Goal: Transaction & Acquisition: Book appointment/travel/reservation

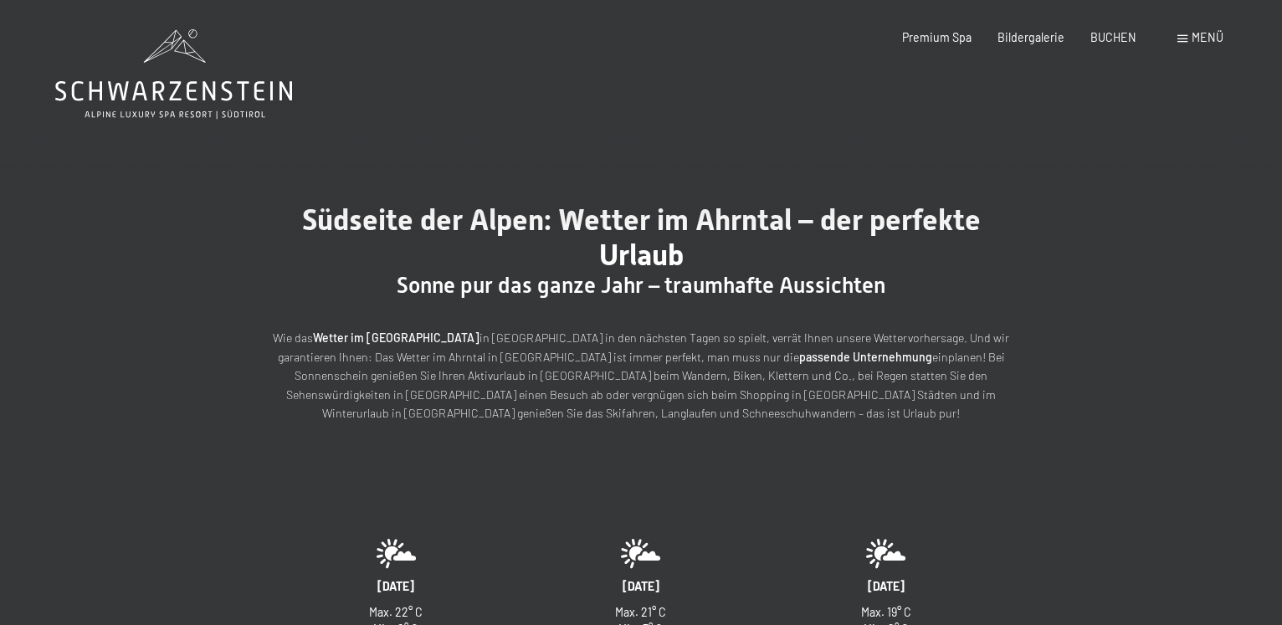
click at [1188, 34] on div "Menü" at bounding box center [1200, 37] width 46 height 17
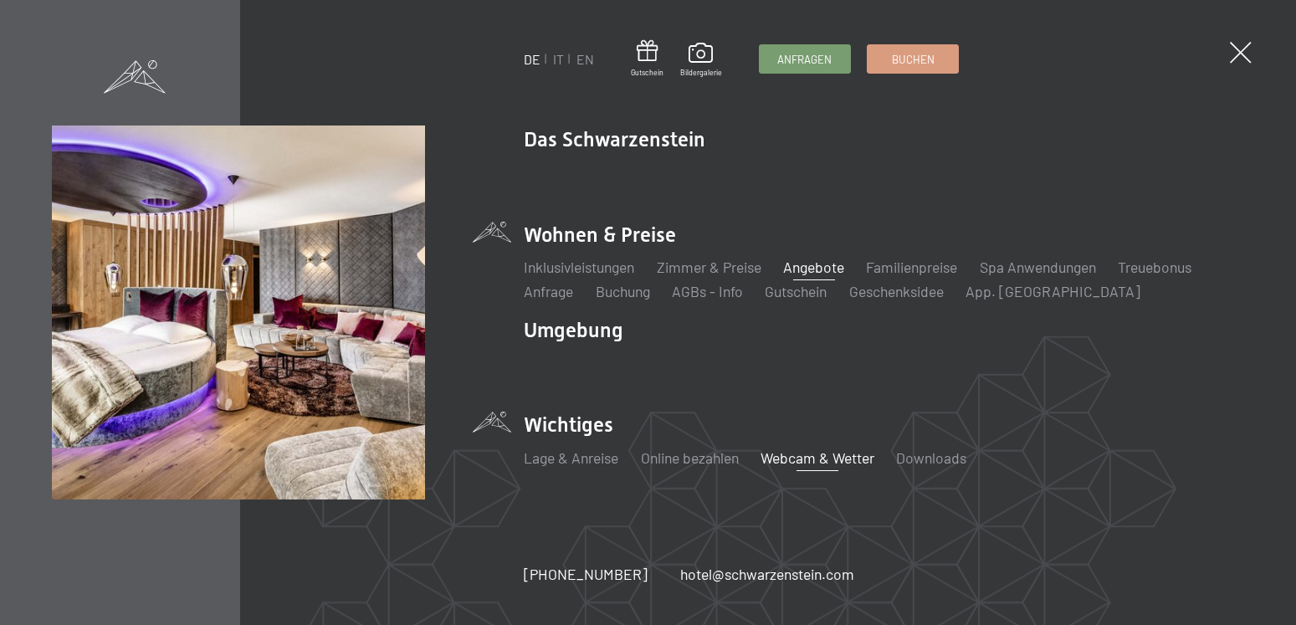
click at [831, 271] on link "Angebote" at bounding box center [813, 267] width 61 height 18
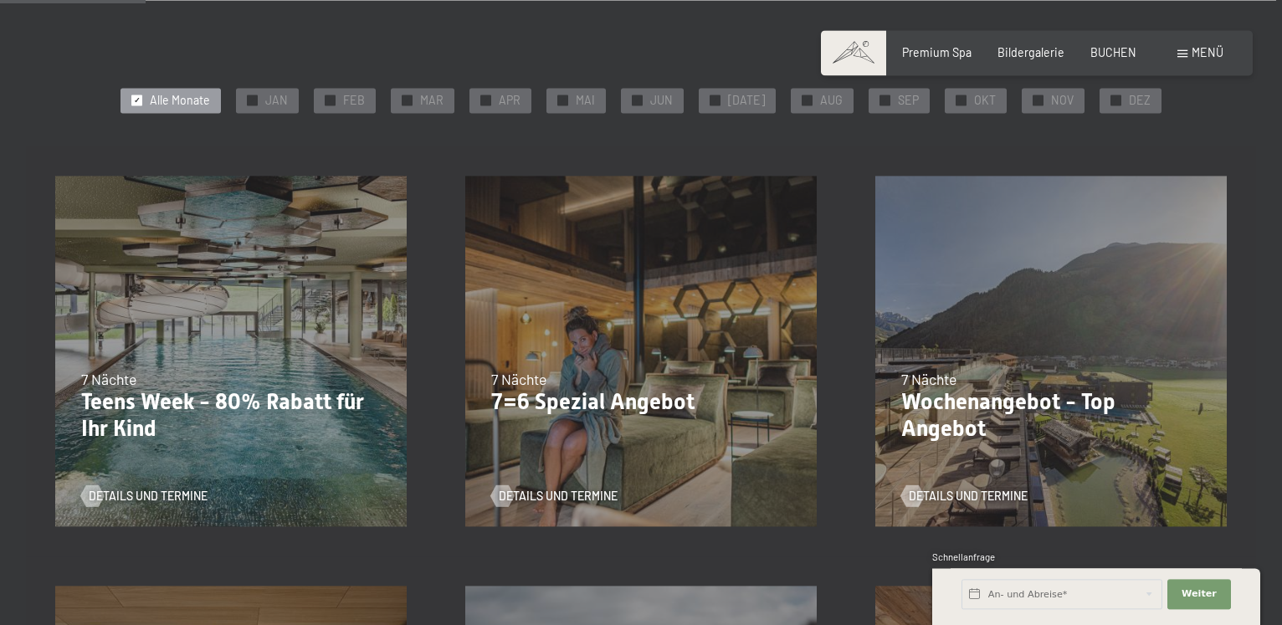
scroll to position [336, 0]
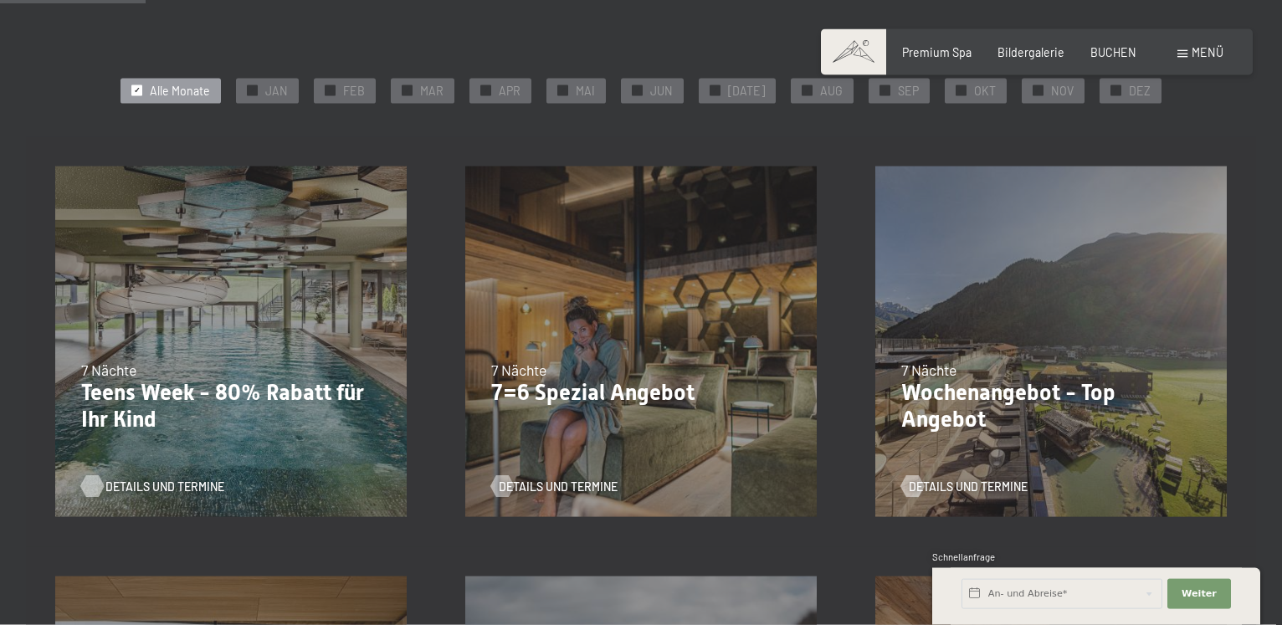
click at [130, 490] on span "Details und Termine" at bounding box center [164, 487] width 119 height 17
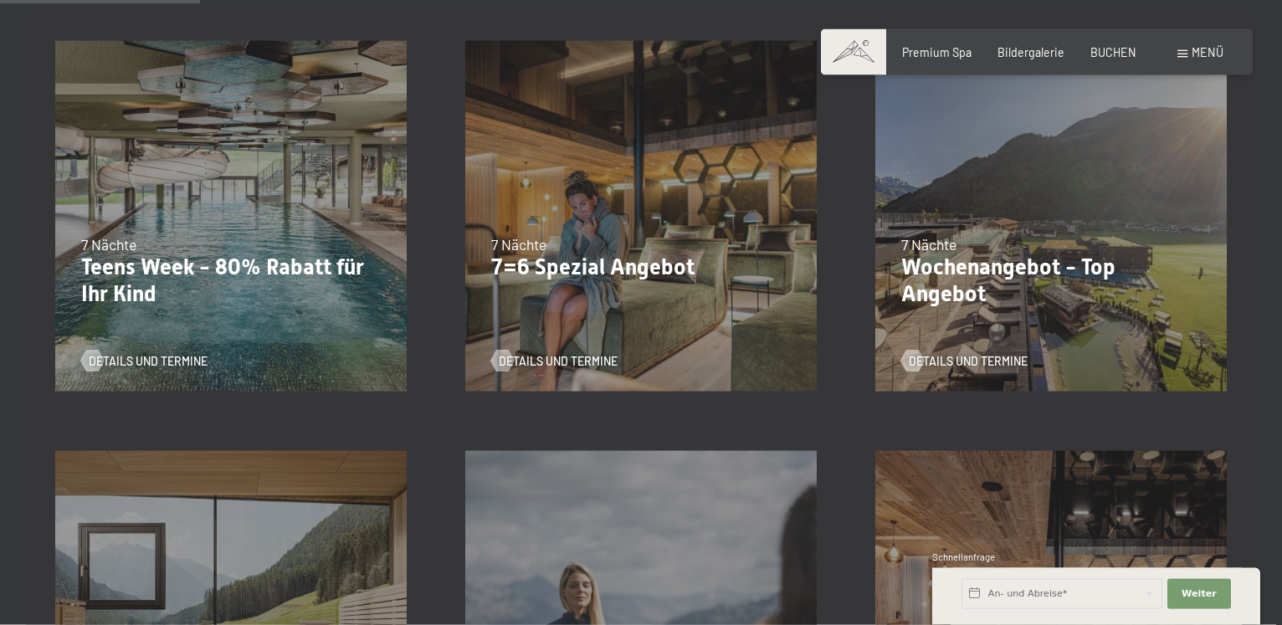
click at [561, 361] on span "Einwilligung Marketing*" at bounding box center [548, 360] width 138 height 17
click at [470, 361] on input "Einwilligung Marketing*" at bounding box center [462, 360] width 17 height 17
checkbox input "false"
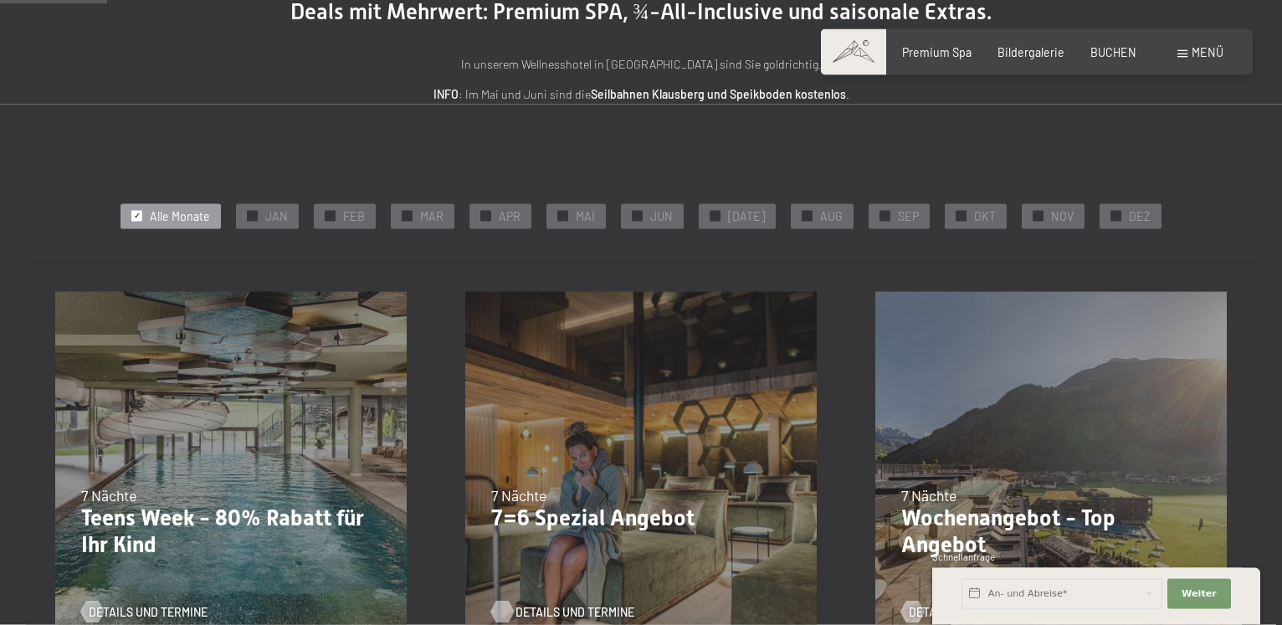
scroll to position [336, 0]
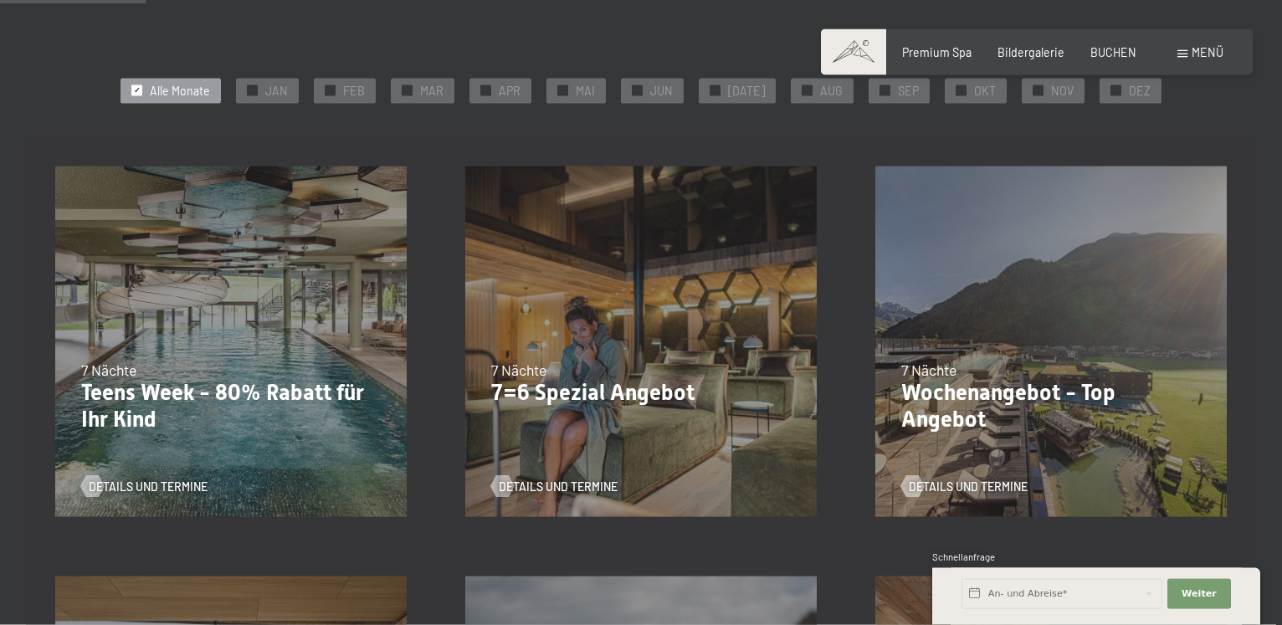
click at [611, 380] on p "7=6 Spezial Angebot" at bounding box center [641, 393] width 300 height 27
click at [518, 484] on span "Details und Termine" at bounding box center [574, 487] width 119 height 17
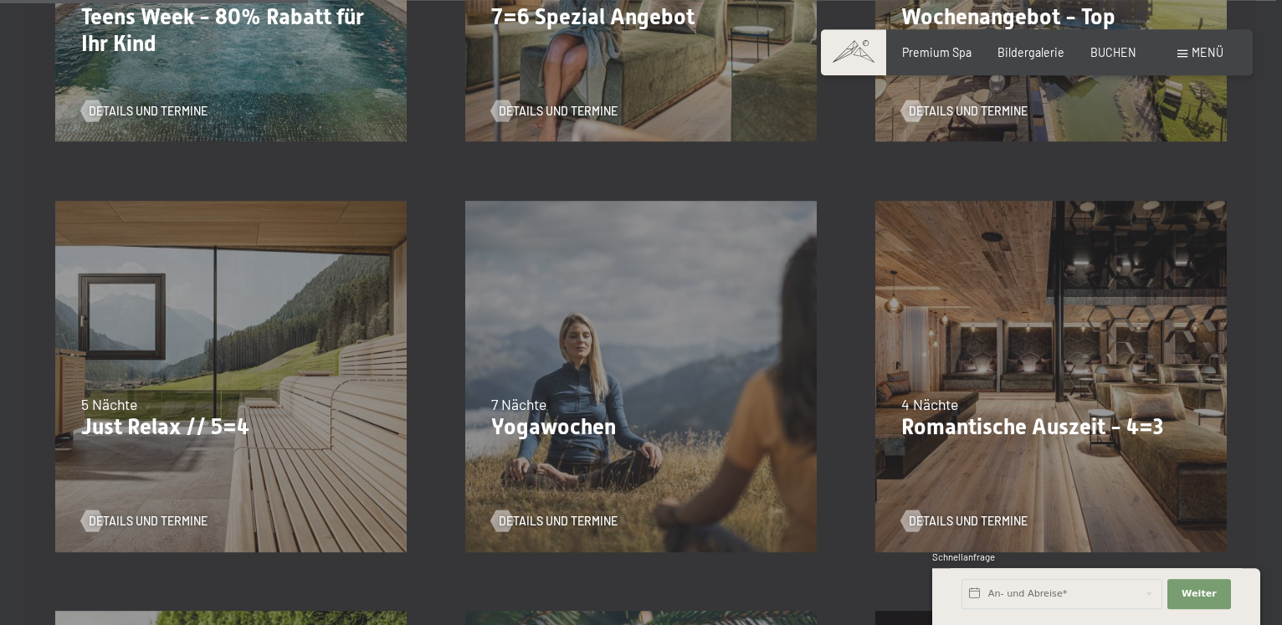
scroll to position [712, 0]
click at [149, 519] on span "Details und Termine" at bounding box center [164, 520] width 119 height 17
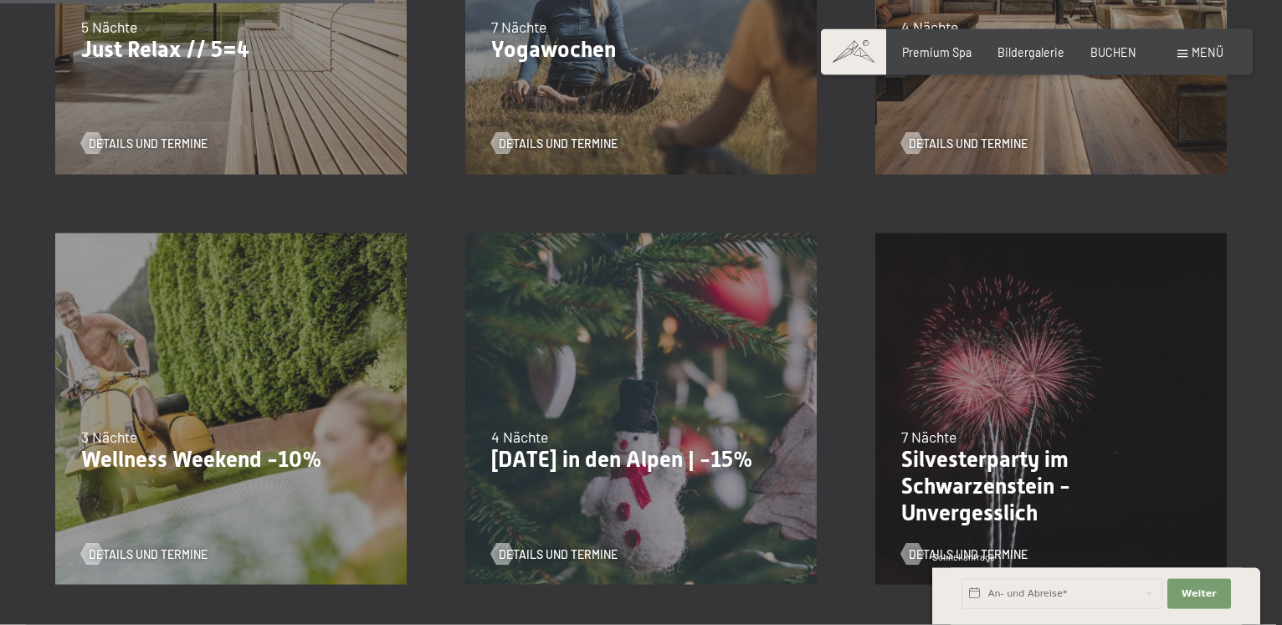
scroll to position [838, 0]
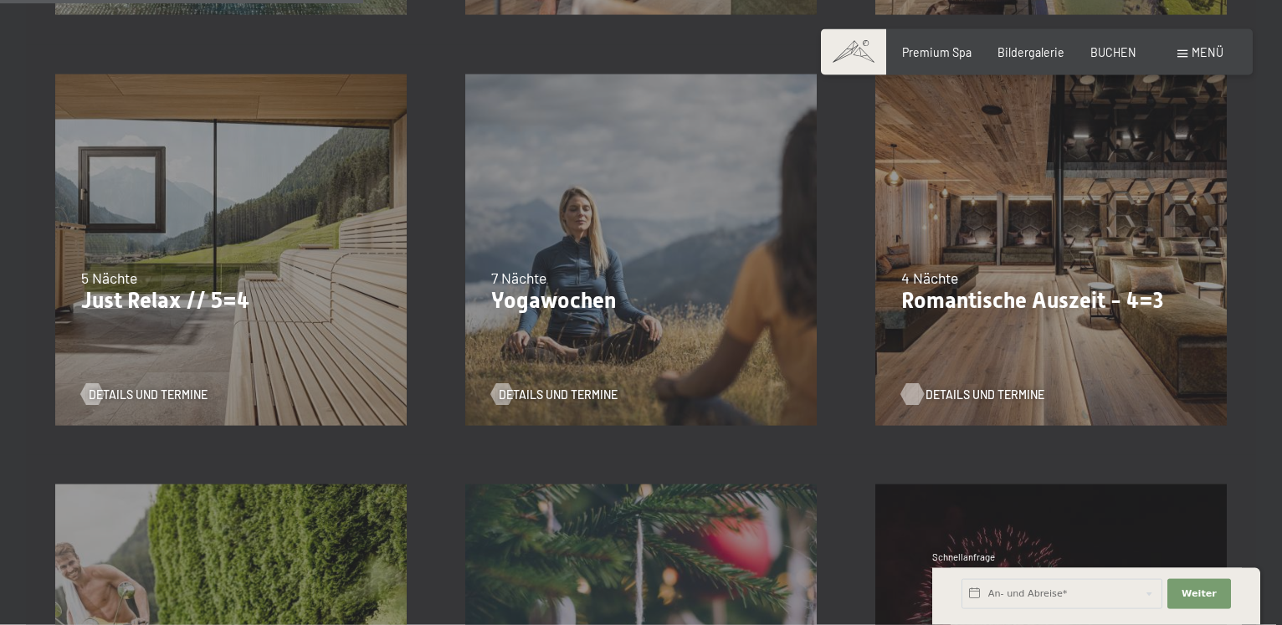
click at [919, 392] on div at bounding box center [912, 395] width 13 height 22
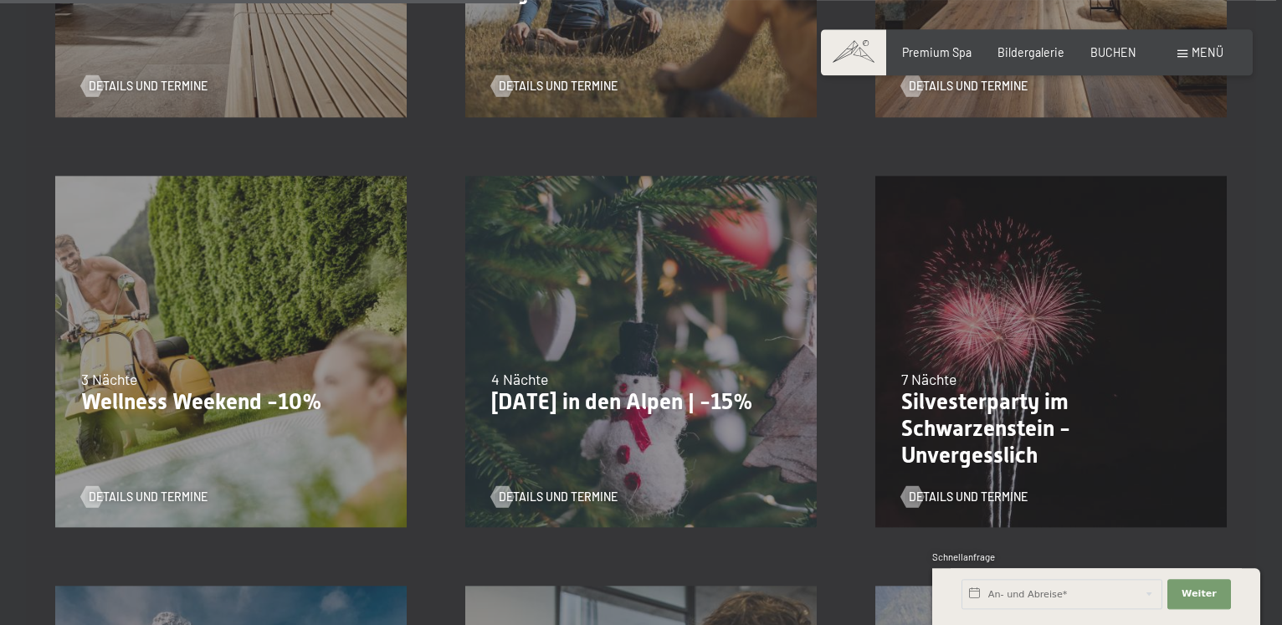
scroll to position [1214, 0]
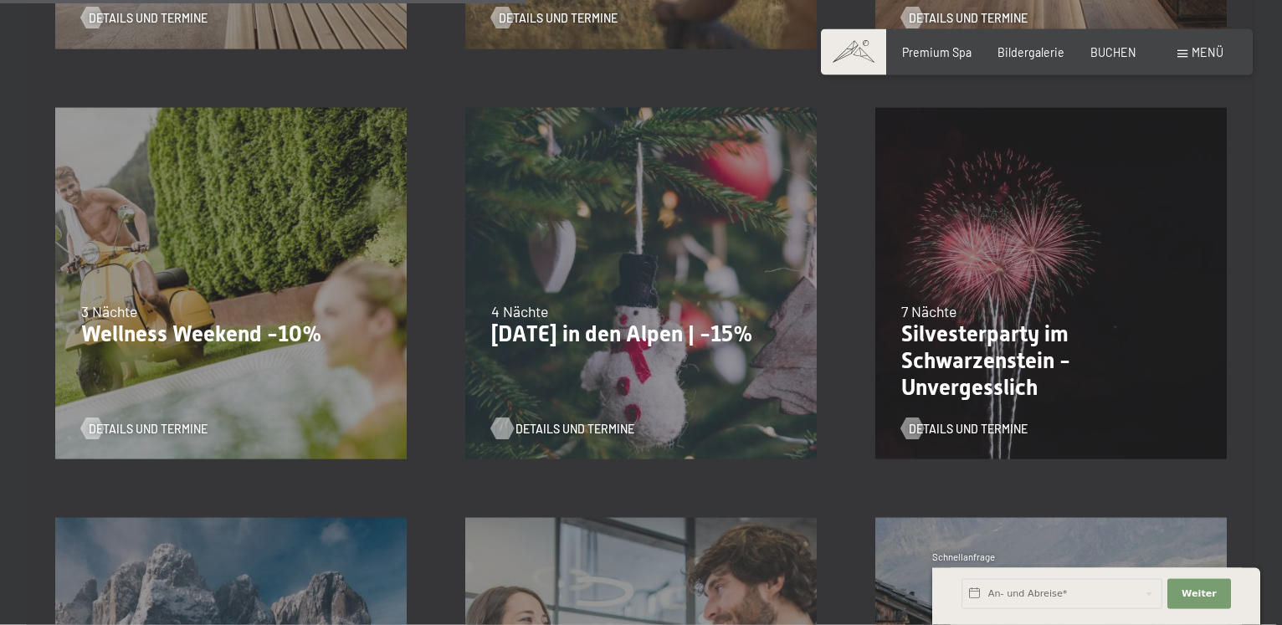
click at [500, 432] on div at bounding box center [502, 429] width 13 height 22
click at [948, 429] on span "Details und Termine" at bounding box center [984, 429] width 119 height 17
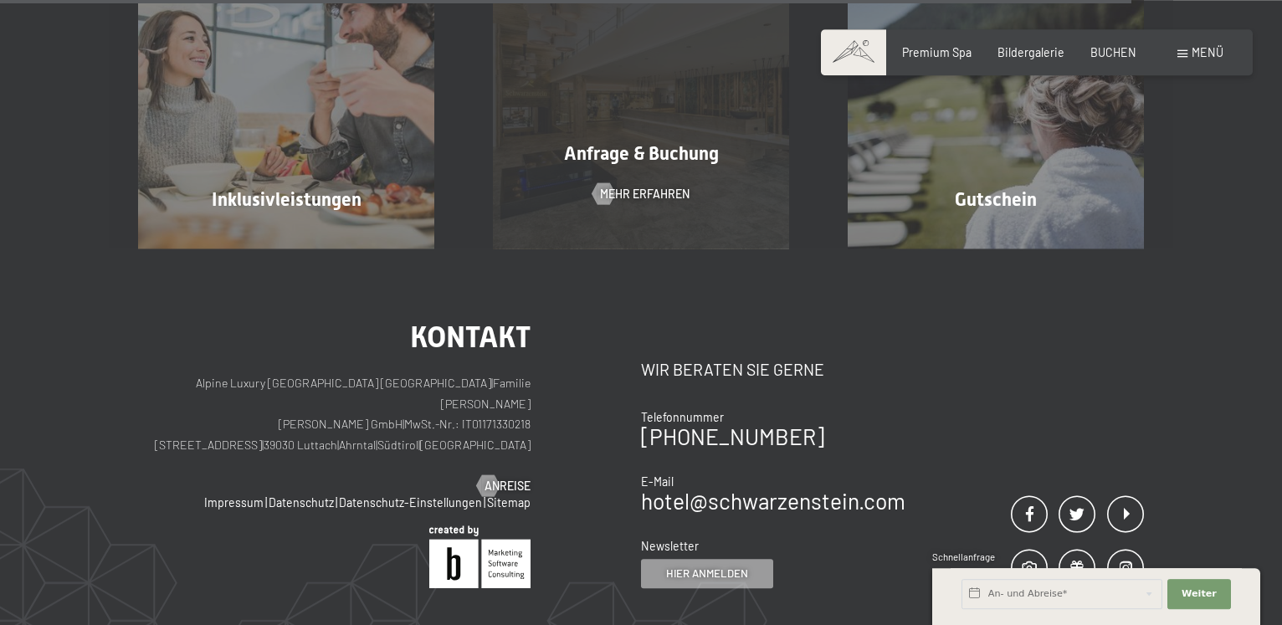
scroll to position [2720, 0]
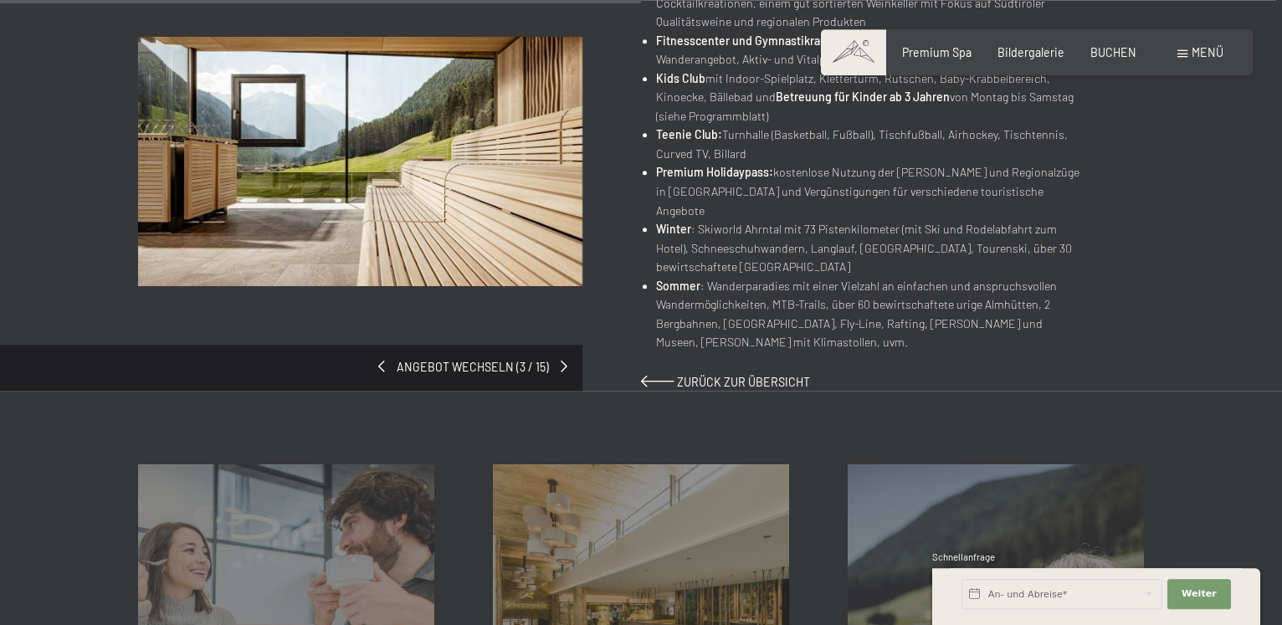
scroll to position [1130, 0]
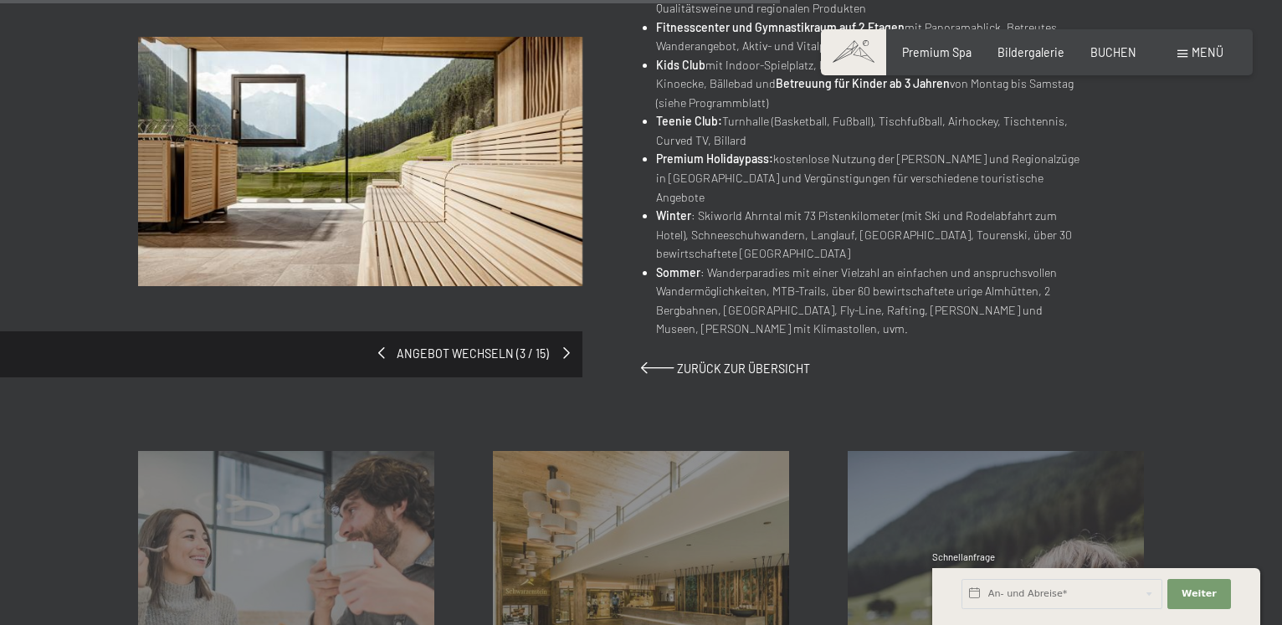
click at [566, 347] on span at bounding box center [566, 353] width 7 height 12
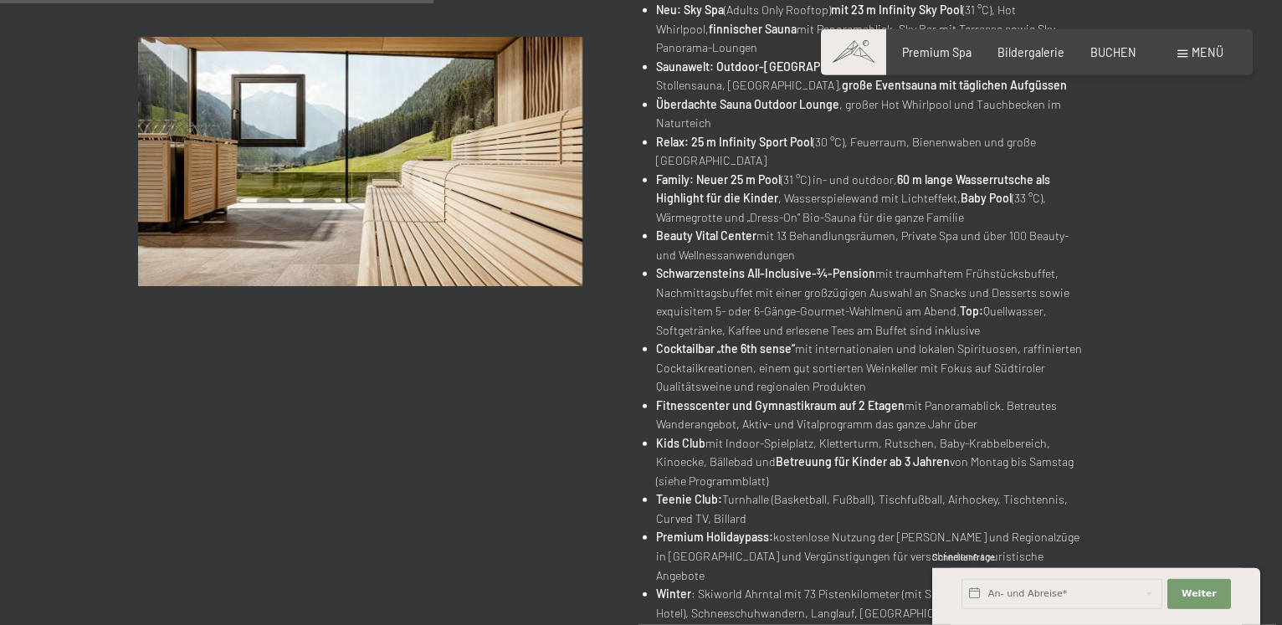
scroll to position [628, 0]
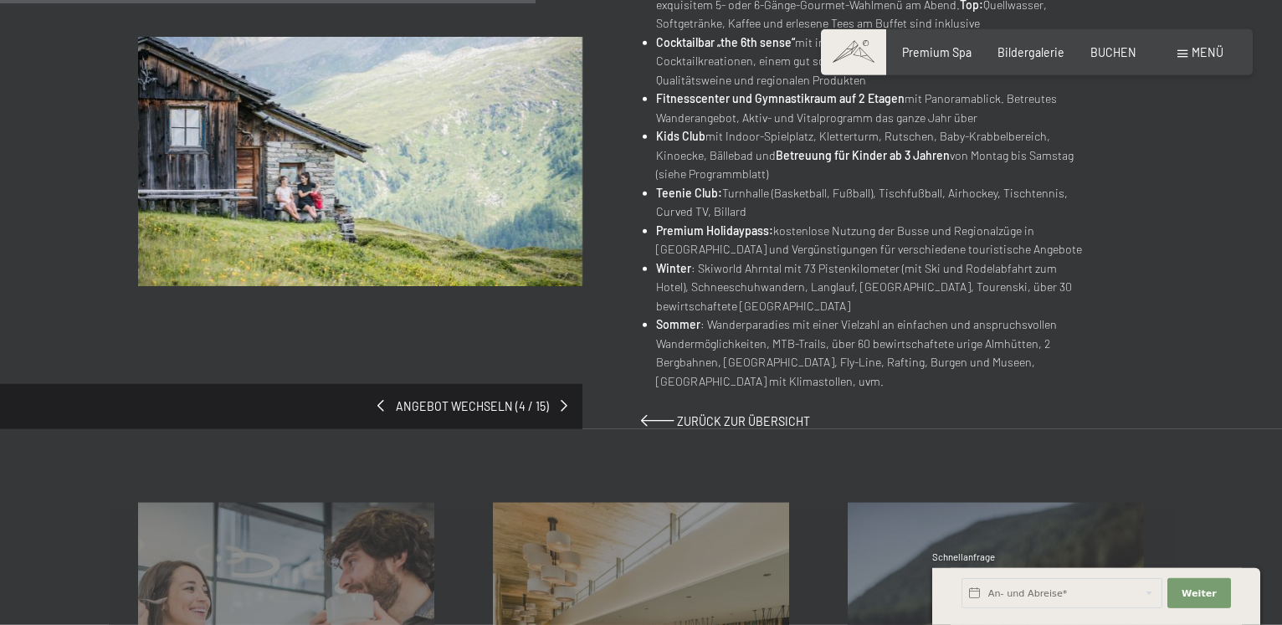
scroll to position [1130, 0]
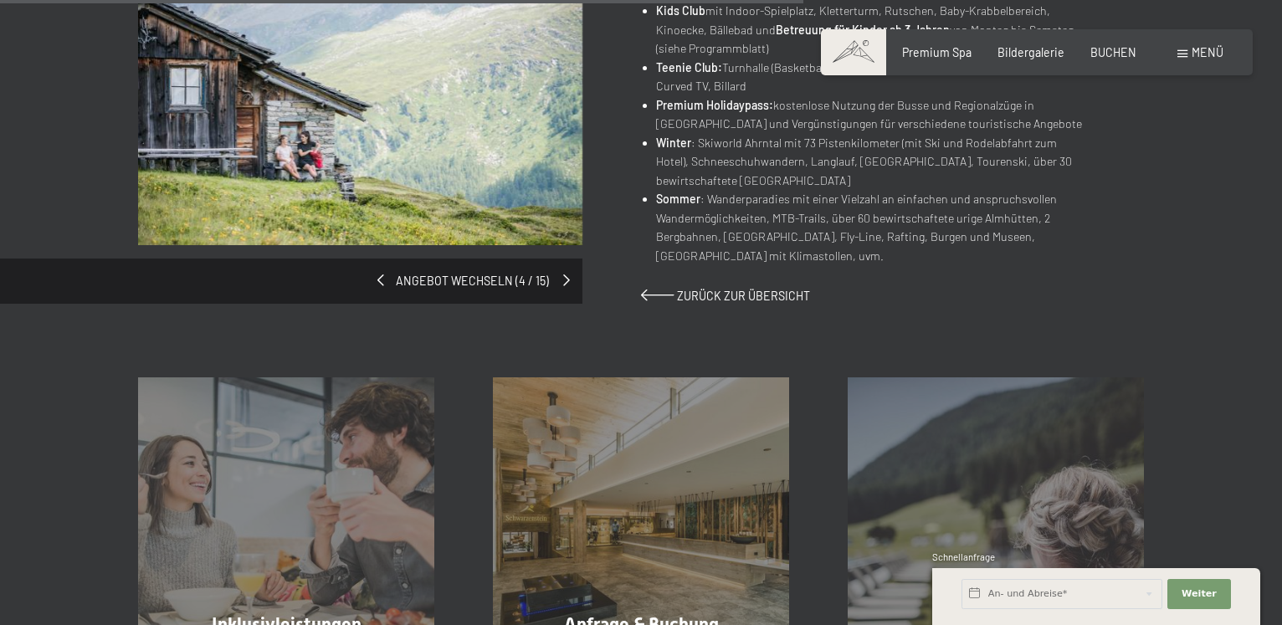
click at [565, 286] on span at bounding box center [566, 280] width 7 height 12
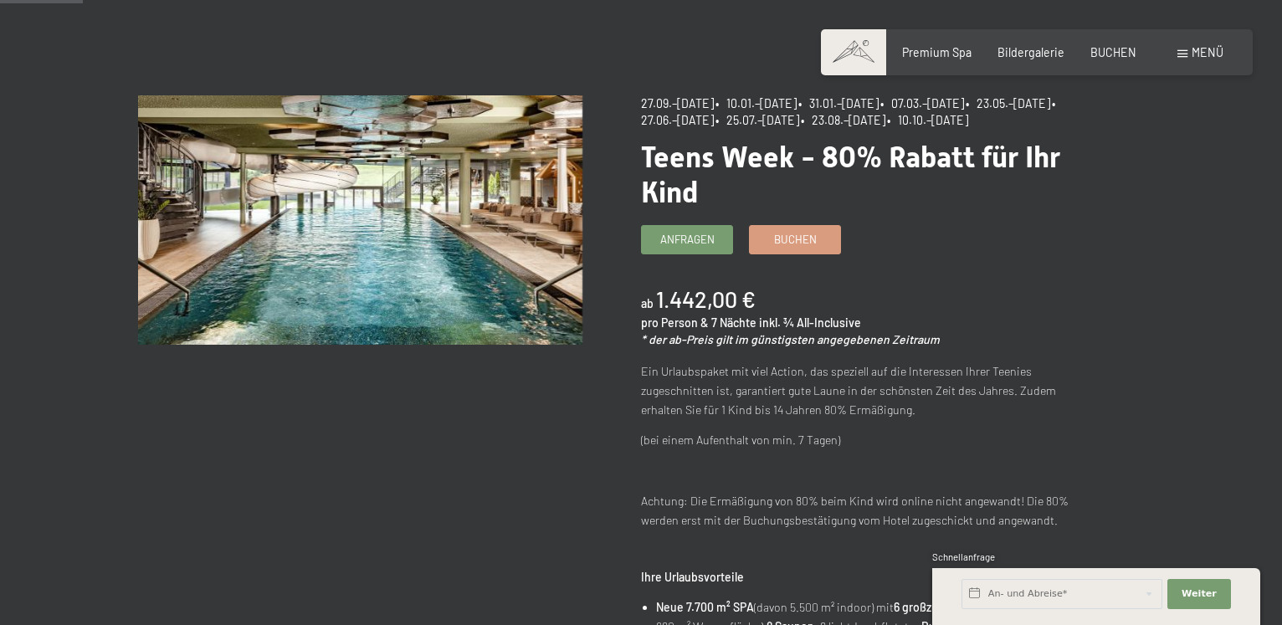
scroll to position [126, 0]
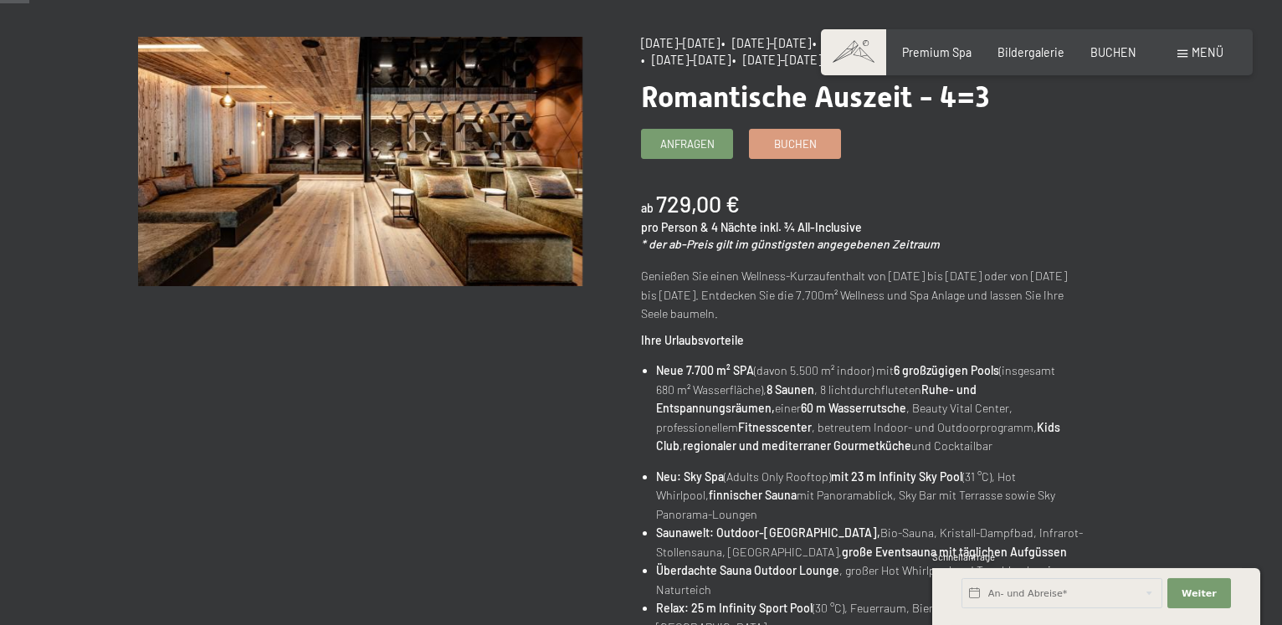
scroll to position [251, 0]
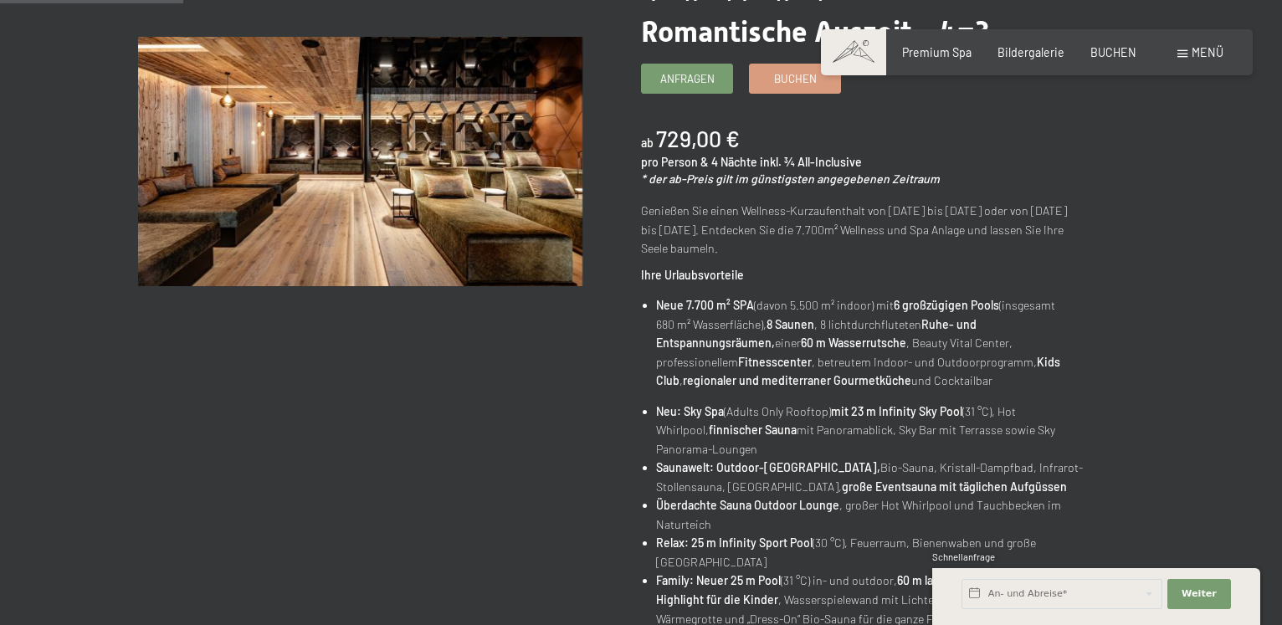
drag, startPoint x: 41, startPoint y: 181, endPoint x: 46, endPoint y: 84, distance: 97.2
click at [40, 162] on div "Angebot wechseln (10 / 15) [DATE]–[DATE] • [DATE]–[DATE] • [DATE]–[DATE] • [DAT…" at bounding box center [641, 554] width 1282 height 1168
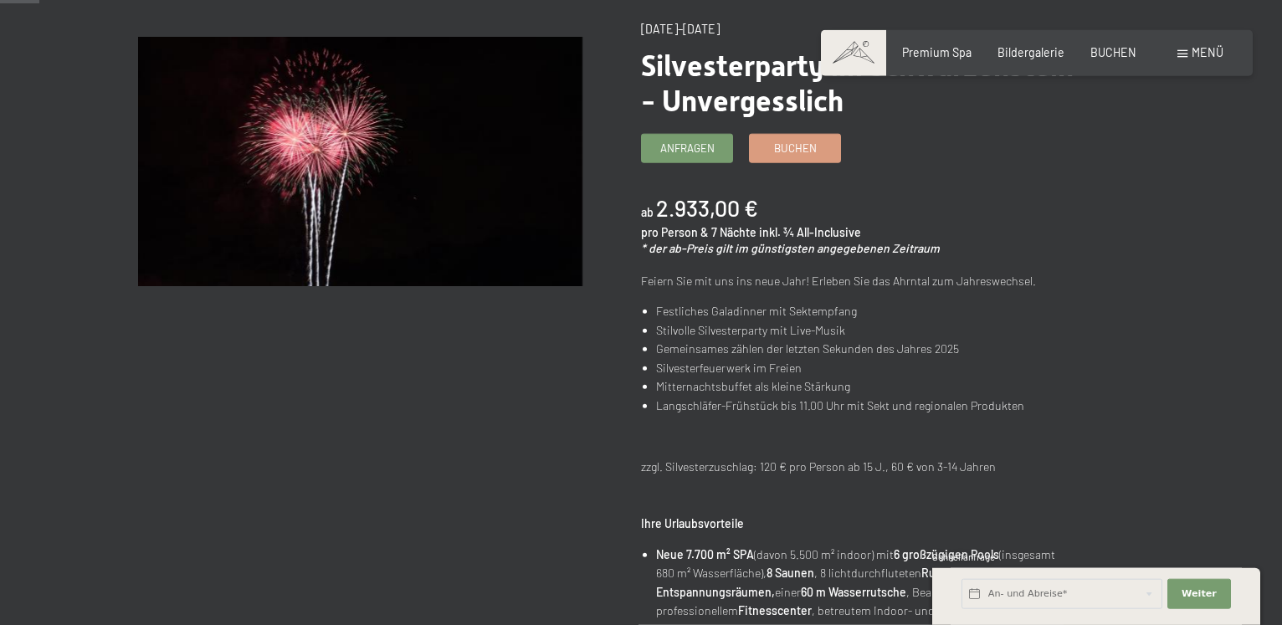
scroll to position [251, 0]
